Goal: Transaction & Acquisition: Purchase product/service

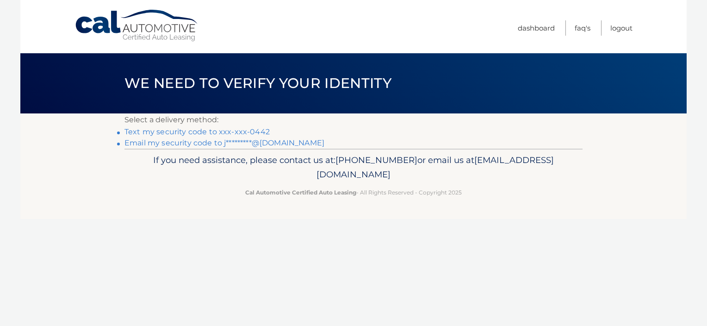
click at [248, 131] on link "Text my security code to xxx-xxx-0442" at bounding box center [196, 131] width 145 height 9
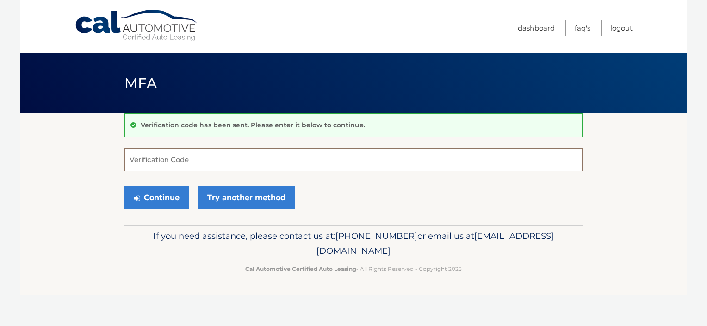
click at [246, 159] on input "Verification Code" at bounding box center [353, 159] width 458 height 23
type input "155145"
click at [166, 195] on button "Continue" at bounding box center [156, 197] width 64 height 23
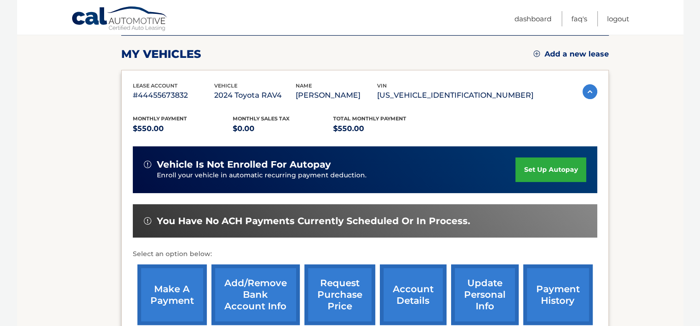
scroll to position [130, 0]
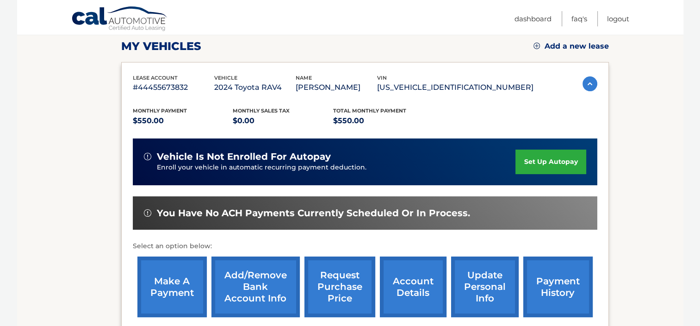
click at [159, 272] on link "make a payment" at bounding box center [171, 286] width 69 height 61
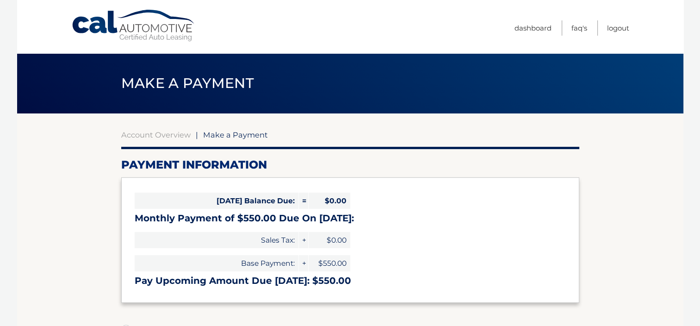
select select "MDU2NjNkNmUtYWEzYi00MzI4LWI3YTQtYzU5MGIzYTM0MWQy"
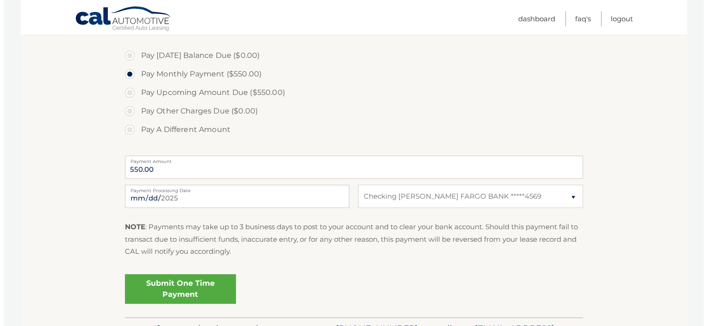
scroll to position [278, 0]
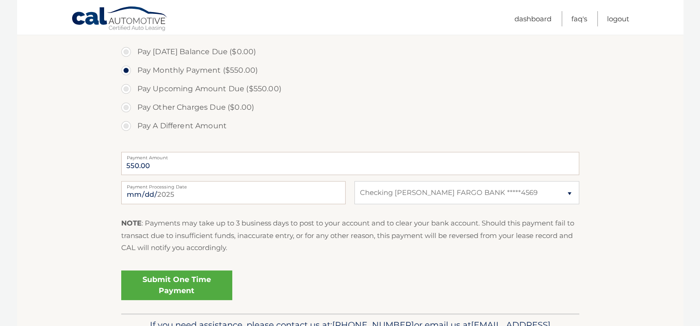
click at [165, 283] on link "Submit One Time Payment" at bounding box center [176, 285] width 111 height 30
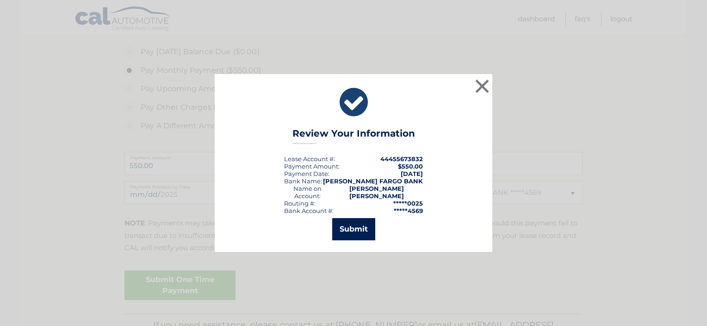
click at [354, 224] on button "Submit" at bounding box center [353, 229] width 43 height 22
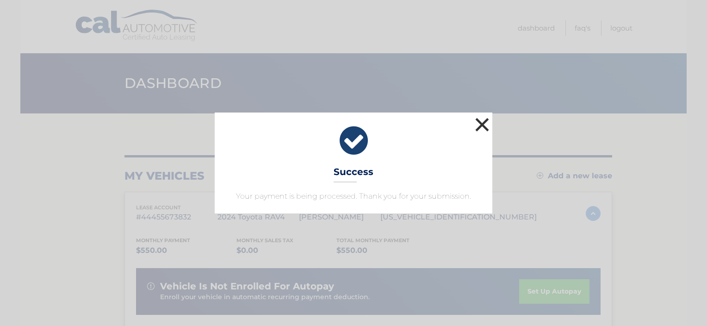
click at [478, 128] on button "×" at bounding box center [482, 124] width 19 height 19
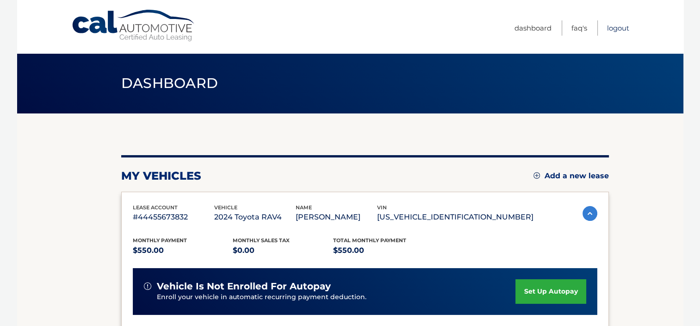
click at [613, 27] on link "Logout" at bounding box center [618, 27] width 22 height 15
